Goal: Transaction & Acquisition: Purchase product/service

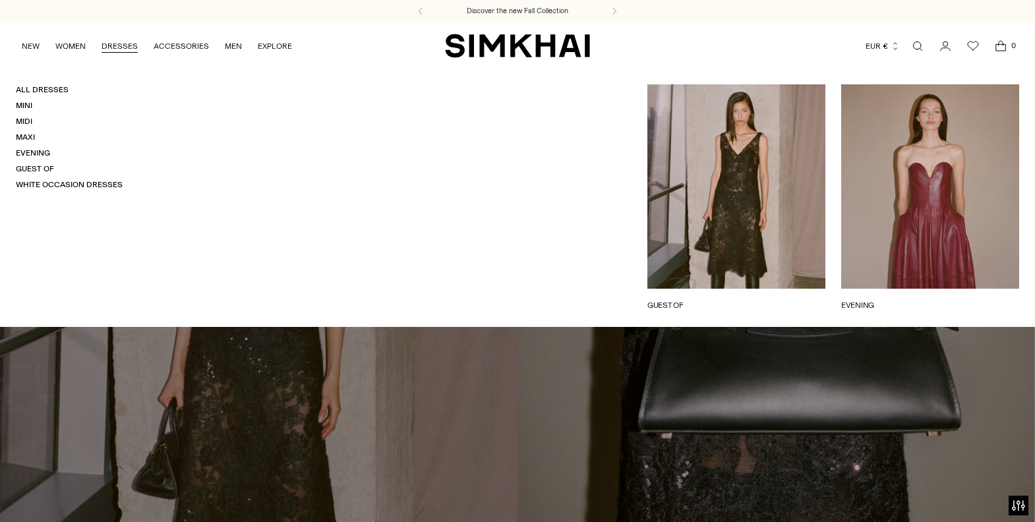
click at [125, 47] on link "DRESSES" at bounding box center [120, 46] width 36 height 29
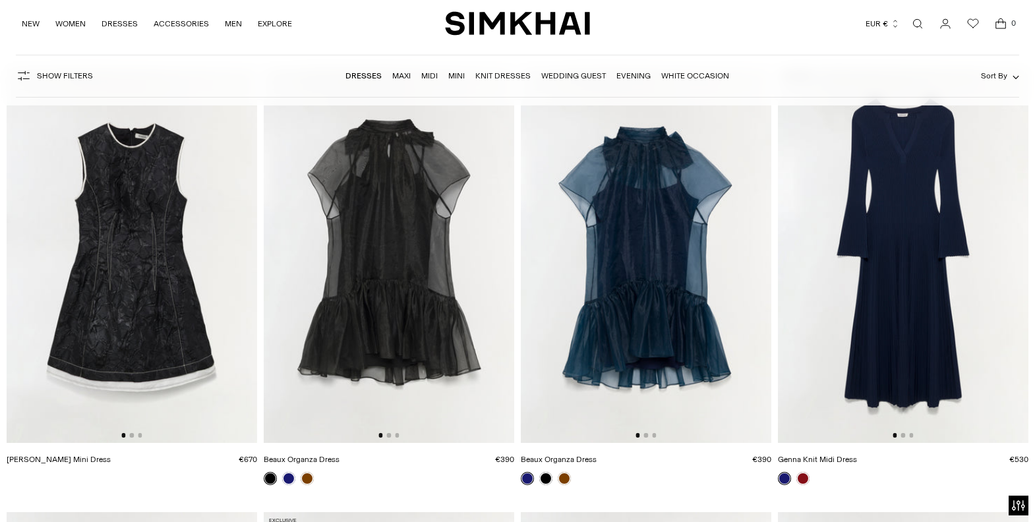
scroll to position [2805, 0]
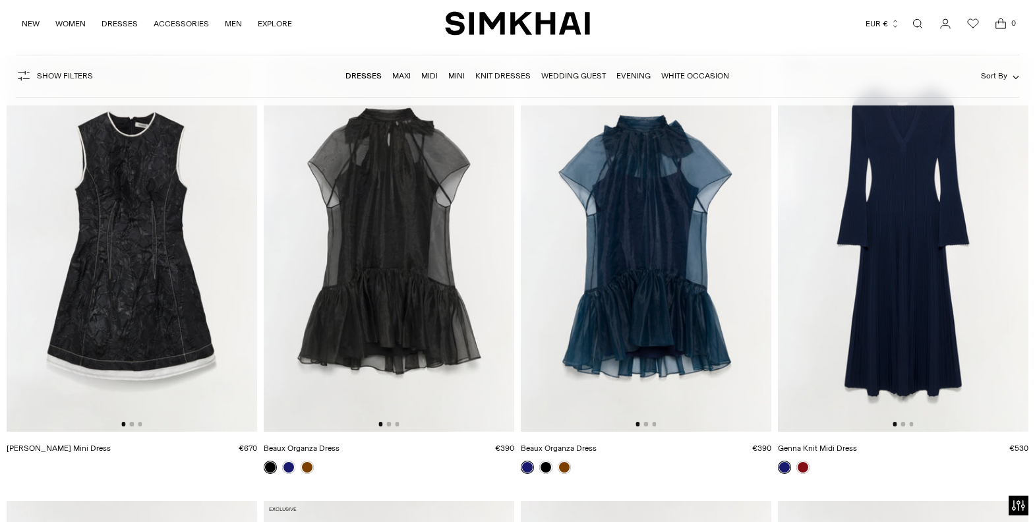
click at [892, 258] on img at bounding box center [903, 244] width 251 height 376
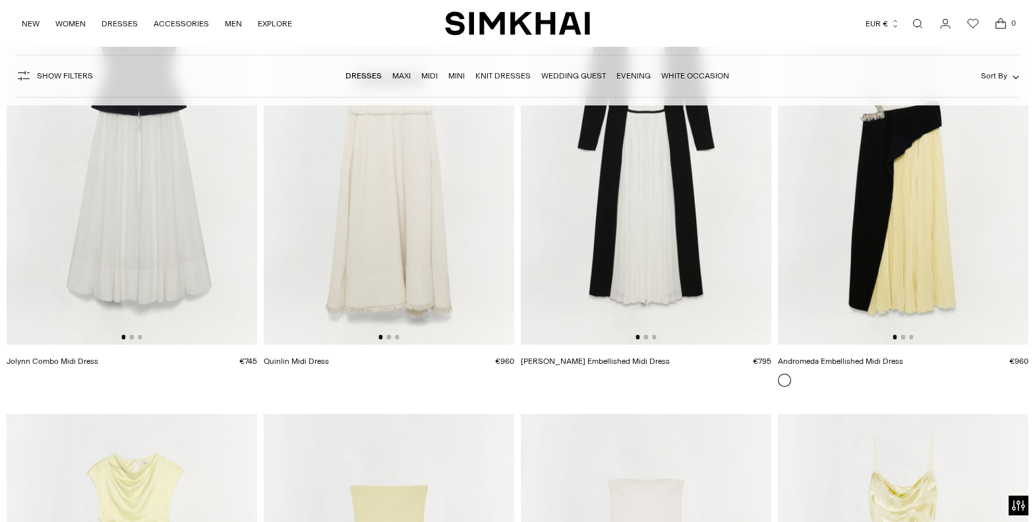
scroll to position [6441, 0]
click at [930, 247] on img at bounding box center [903, 156] width 251 height 376
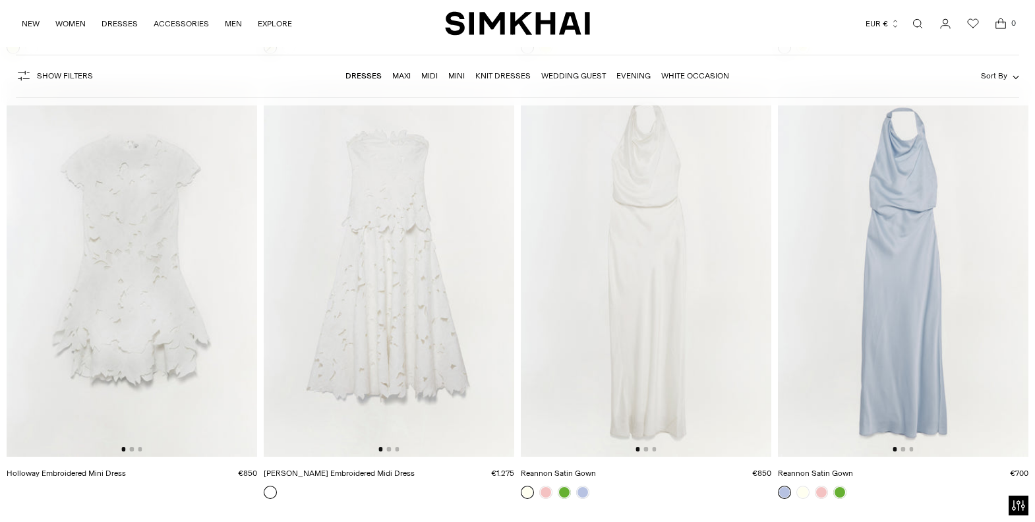
scroll to position [8153, 0]
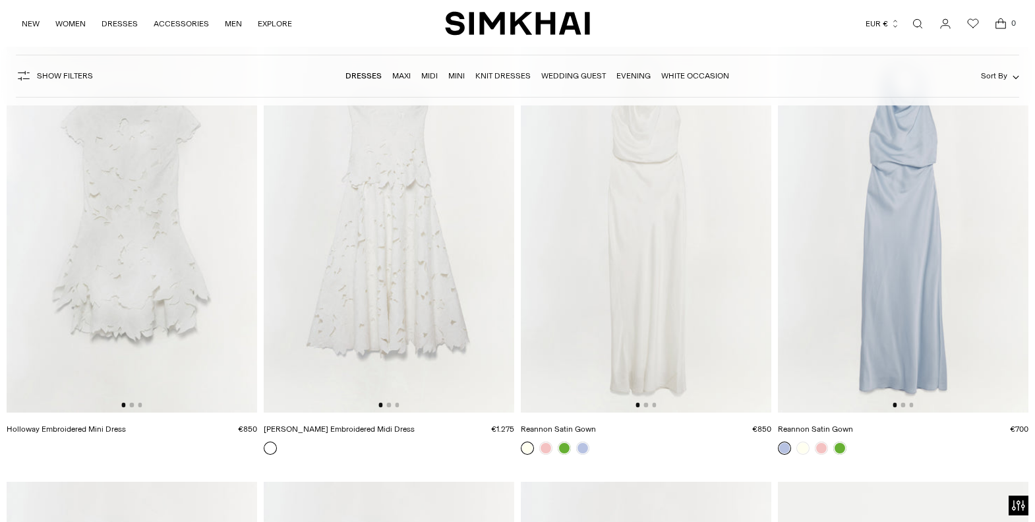
click at [429, 295] on img at bounding box center [389, 225] width 251 height 376
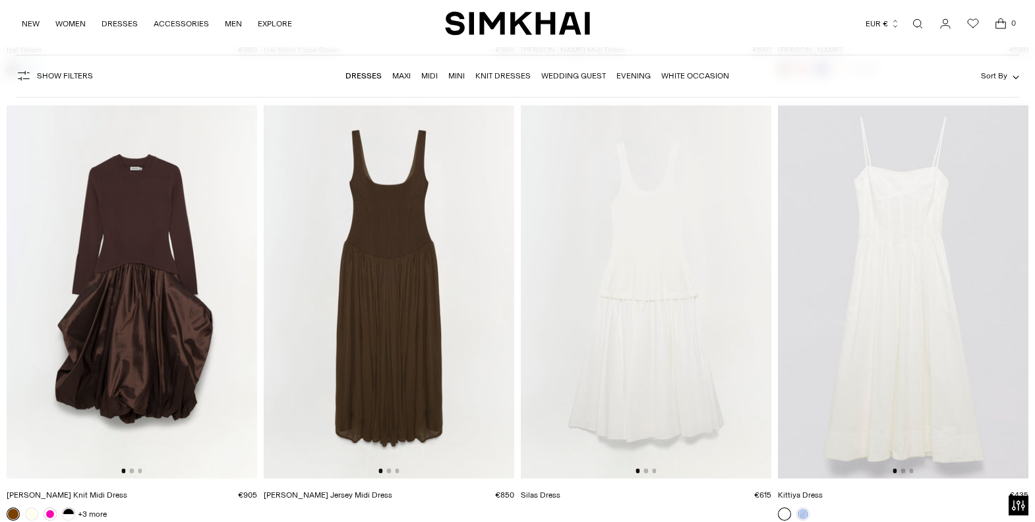
scroll to position [16092, 0]
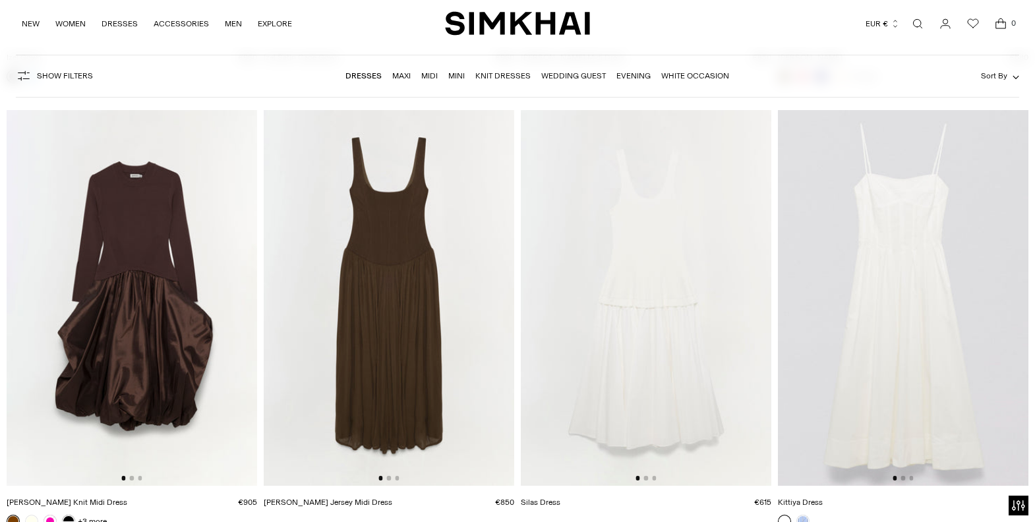
click at [653, 361] on img at bounding box center [646, 298] width 251 height 376
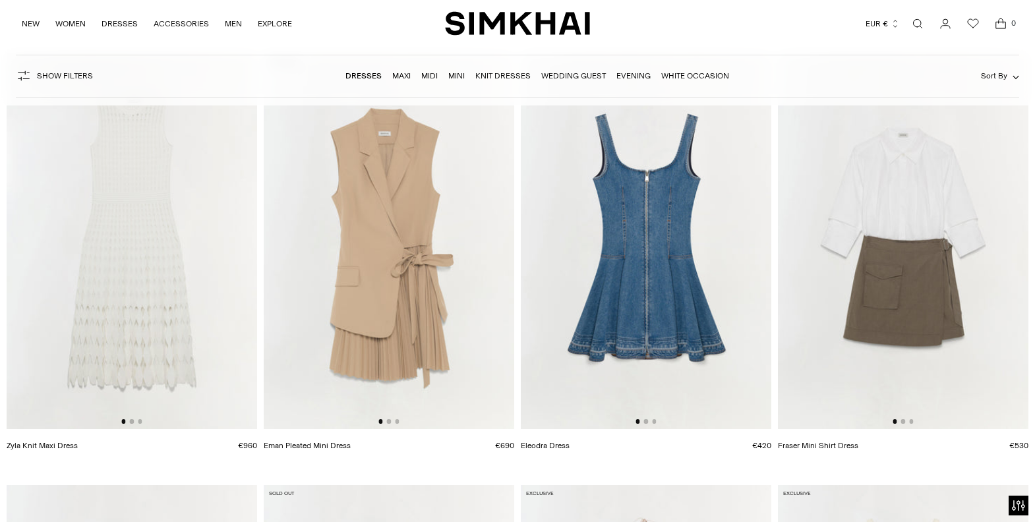
scroll to position [16599, 0]
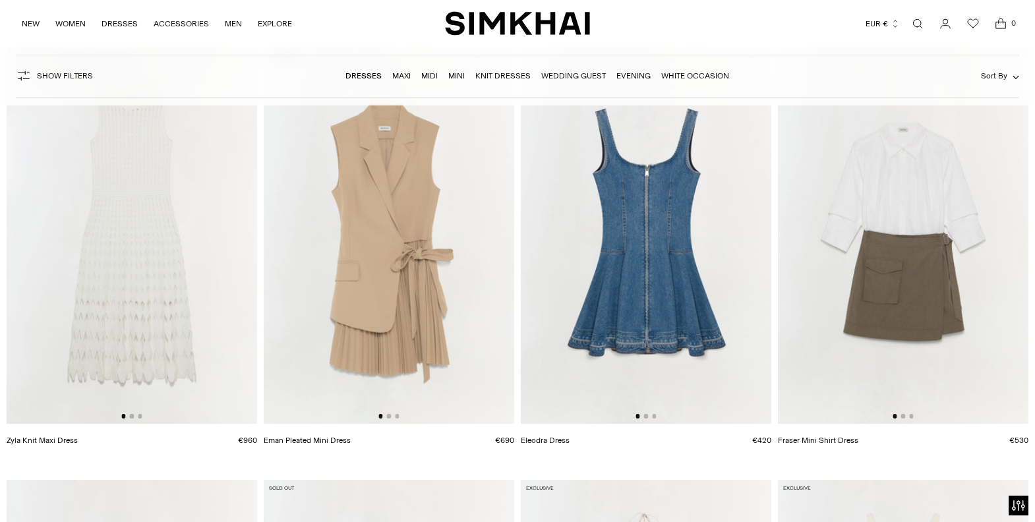
click at [416, 316] on img at bounding box center [389, 236] width 251 height 376
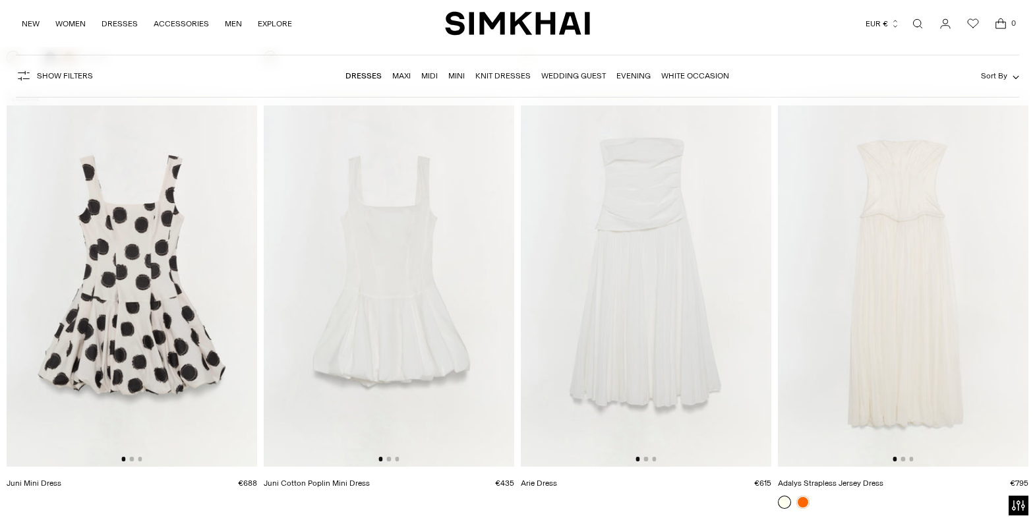
scroll to position [18355, 0]
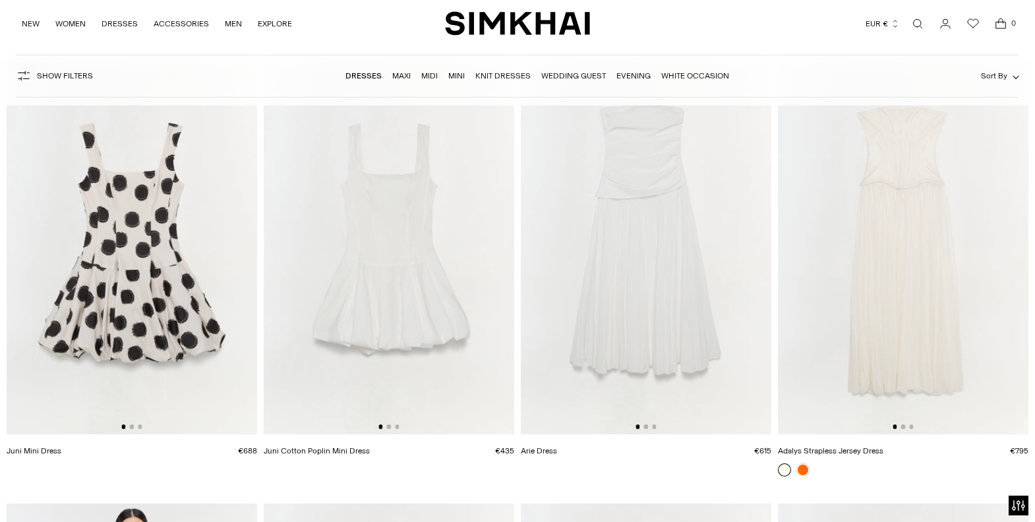
click at [676, 363] on img at bounding box center [646, 247] width 251 height 376
click at [803, 468] on link at bounding box center [803, 470] width 13 height 13
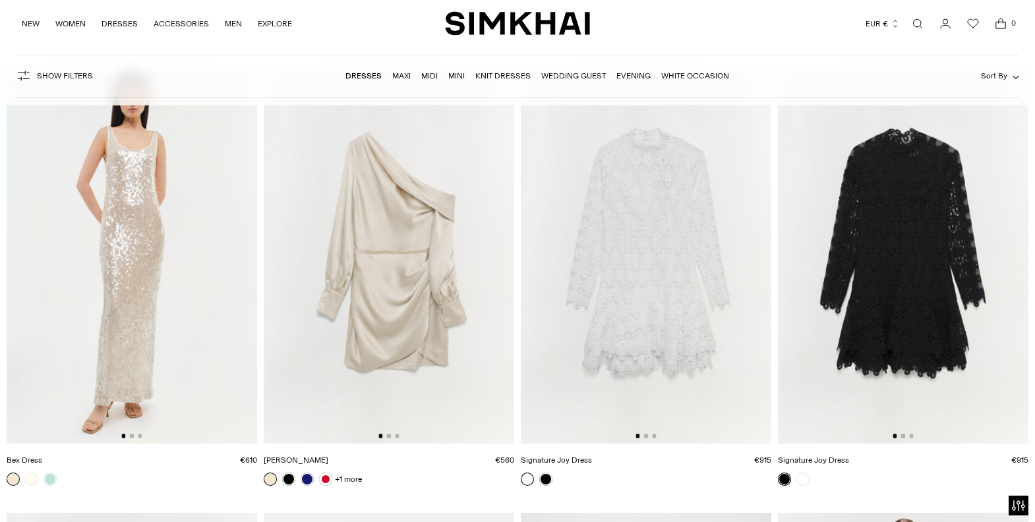
scroll to position [18793, 0]
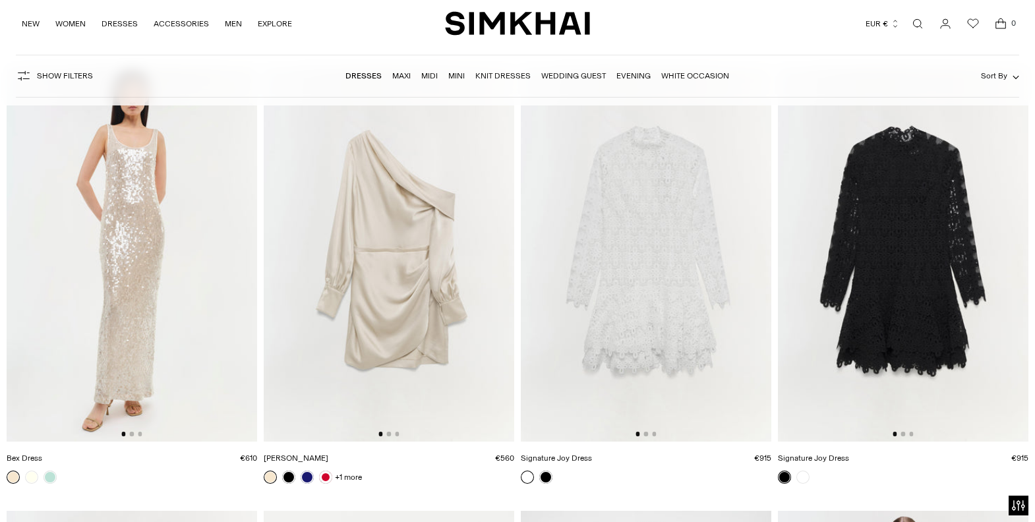
click at [884, 337] on img at bounding box center [903, 254] width 251 height 376
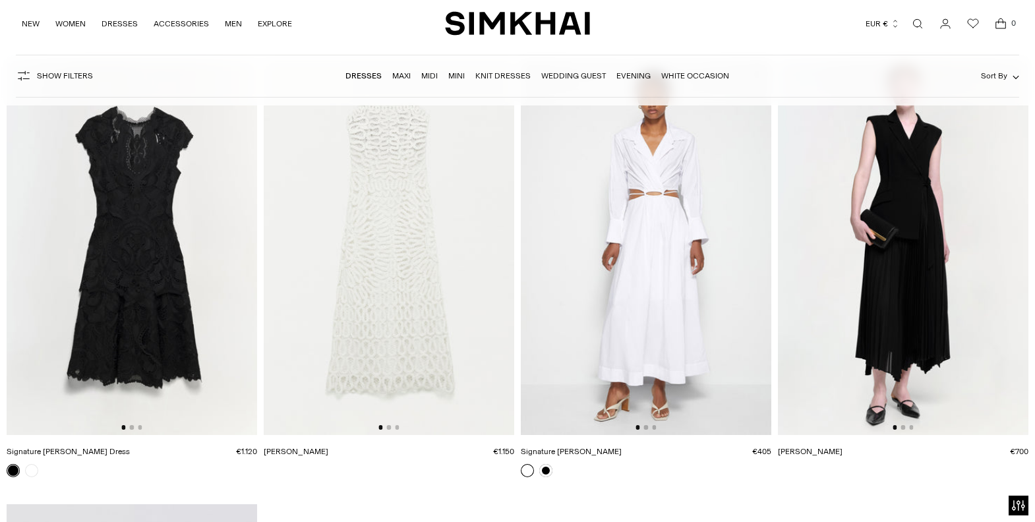
scroll to position [19286, 0]
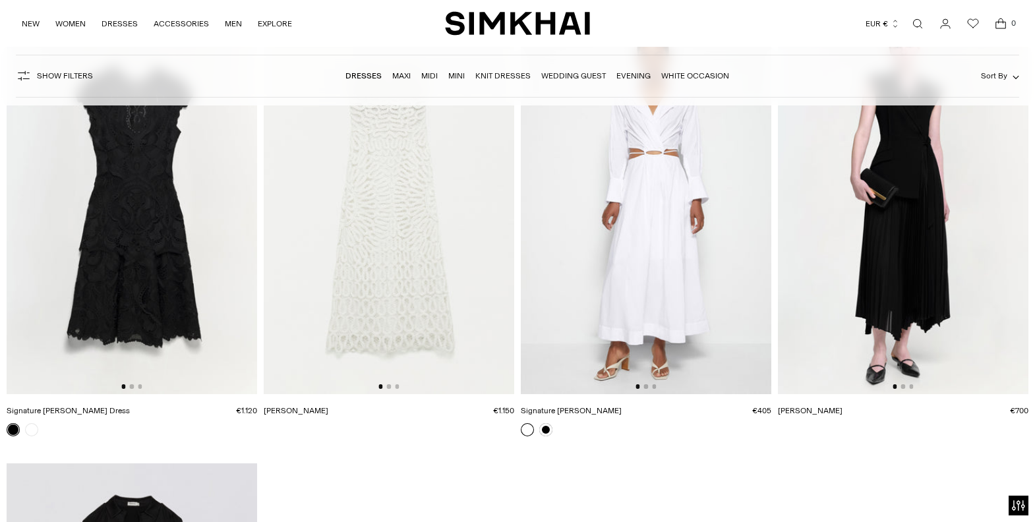
click at [123, 299] on img at bounding box center [132, 206] width 251 height 376
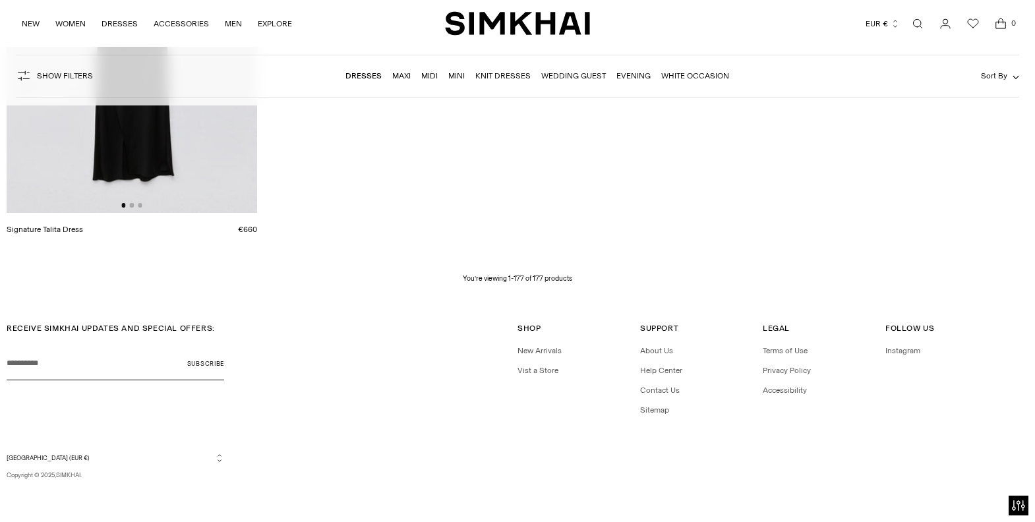
scroll to position [19911, 0]
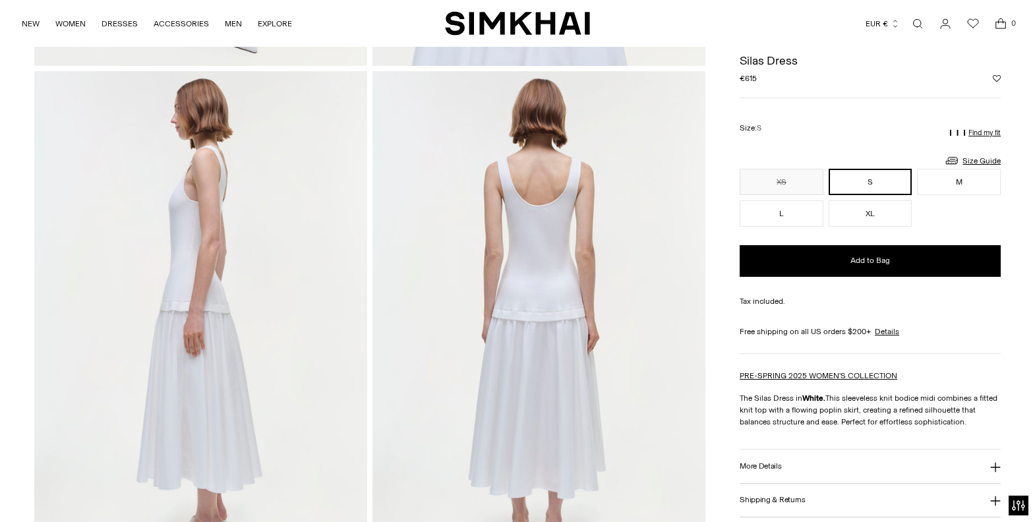
scroll to position [518, 0]
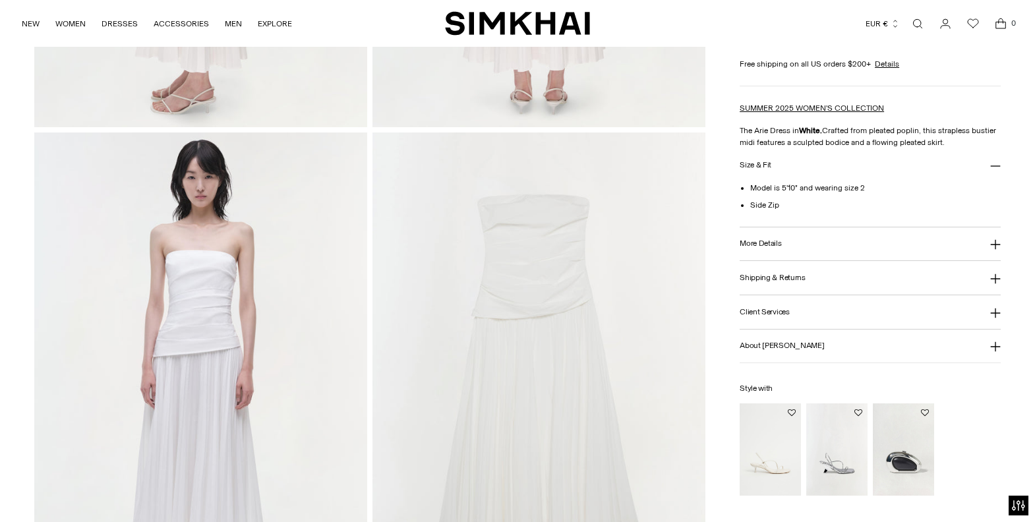
scroll to position [985, 0]
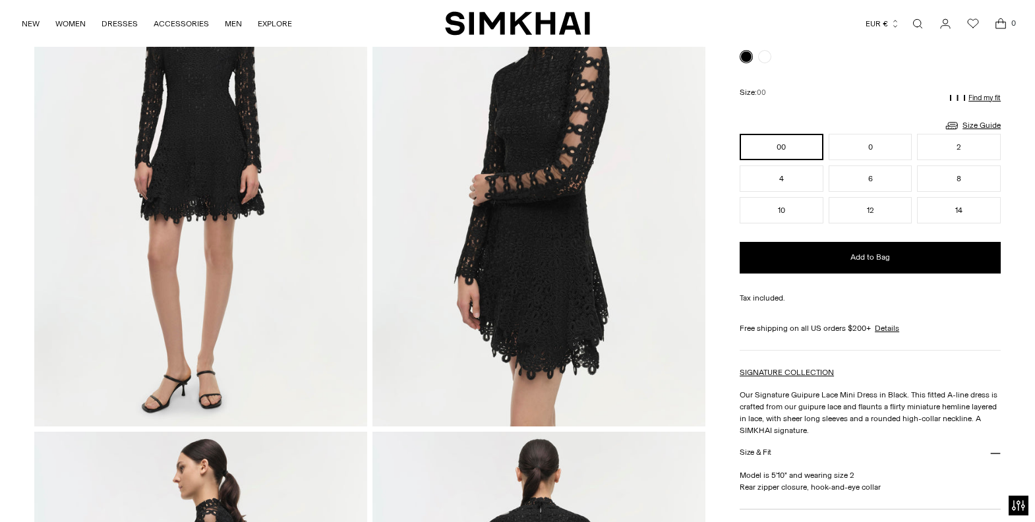
scroll to position [165, 0]
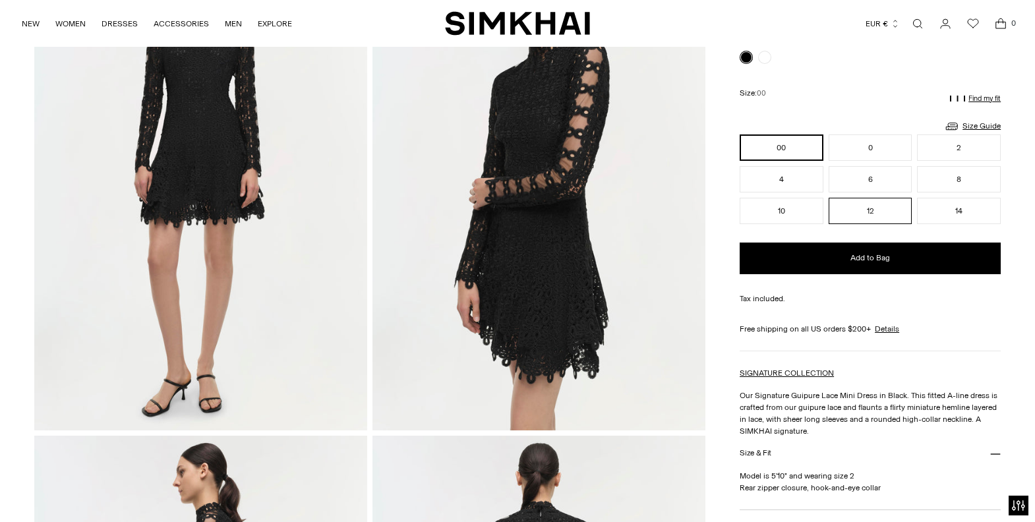
click at [879, 210] on button "12" at bounding box center [871, 211] width 84 height 26
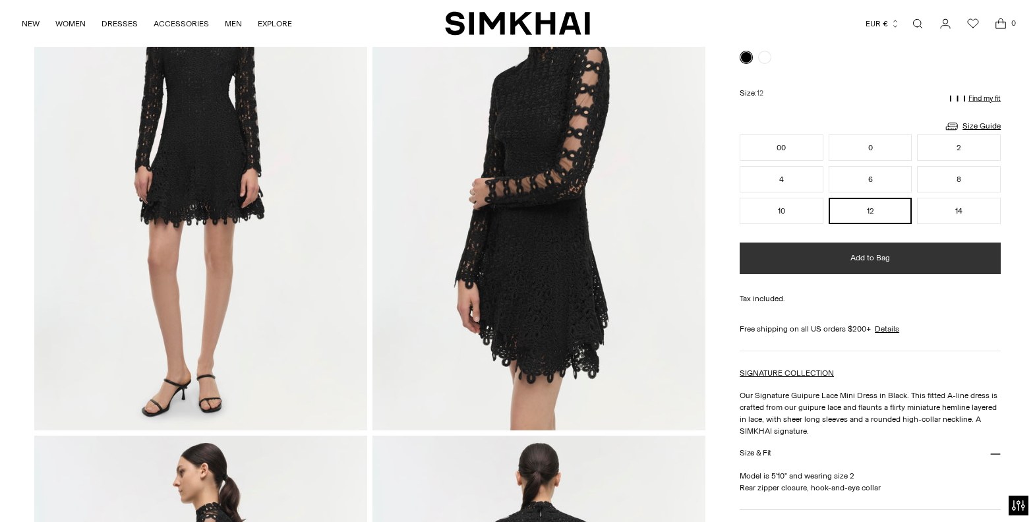
click at [897, 265] on button "Add to Bag" at bounding box center [870, 259] width 261 height 32
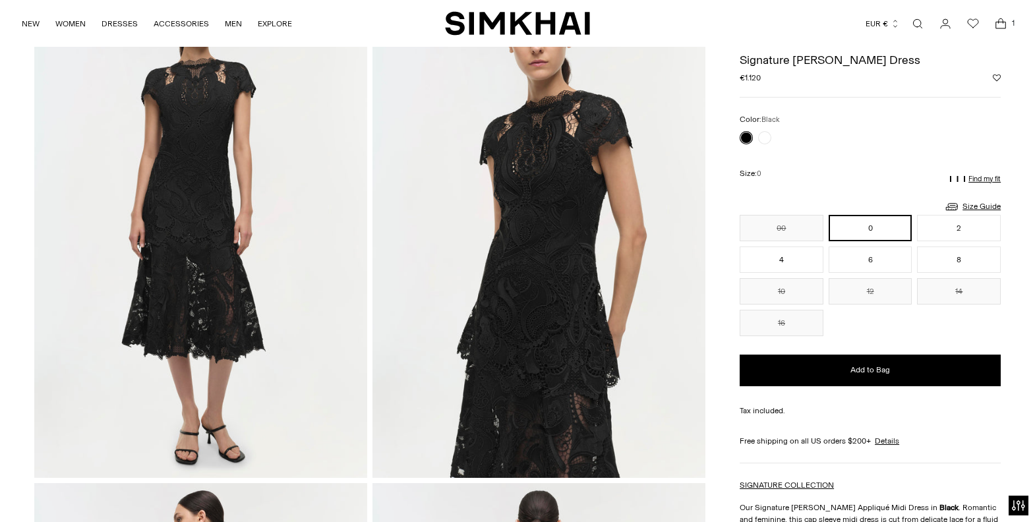
scroll to position [112, 0]
